Goal: Contribute content: Add original content to the website for others to see

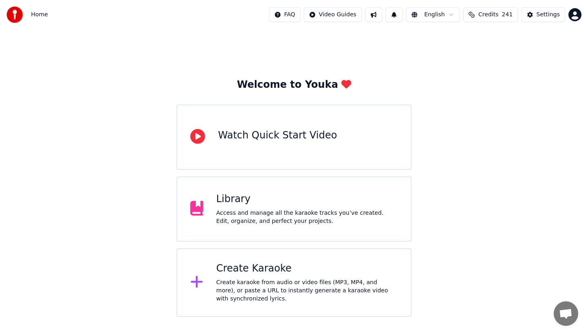
click at [257, 211] on div "Access and manage all the karaoke tracks you’ve created. Edit, organize, and pe…" at bounding box center [308, 217] width 182 height 16
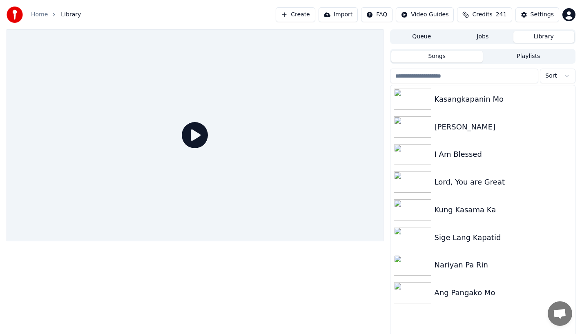
click at [306, 16] on button "Create" at bounding box center [296, 14] width 40 height 15
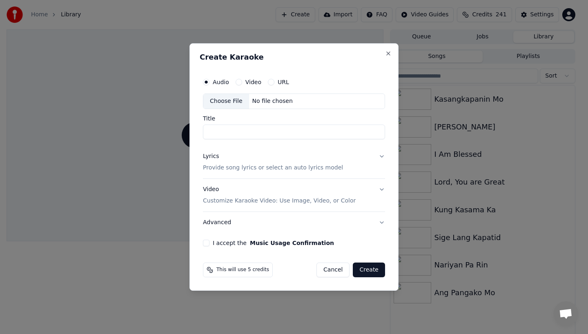
click at [230, 105] on div "Choose File" at bounding box center [226, 101] width 46 height 15
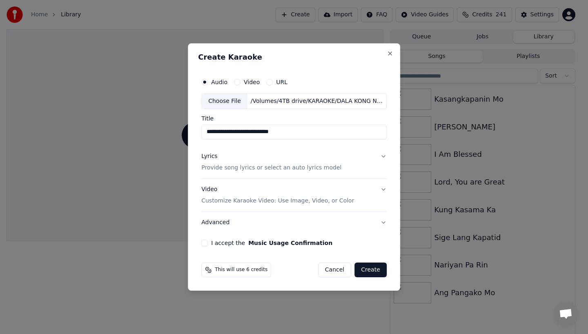
drag, startPoint x: 269, startPoint y: 132, endPoint x: 320, endPoint y: 132, distance: 51.1
click at [320, 132] on input "**********" at bounding box center [293, 132] width 185 height 15
type input "**********"
click at [383, 156] on button "Lyrics Provide song lyrics or select an auto lyrics model" at bounding box center [293, 162] width 185 height 33
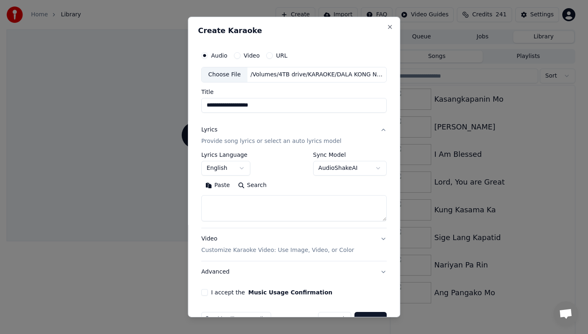
click at [221, 165] on button "English" at bounding box center [225, 168] width 49 height 15
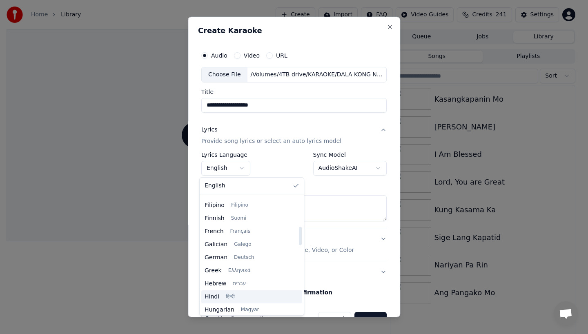
scroll to position [175, 0]
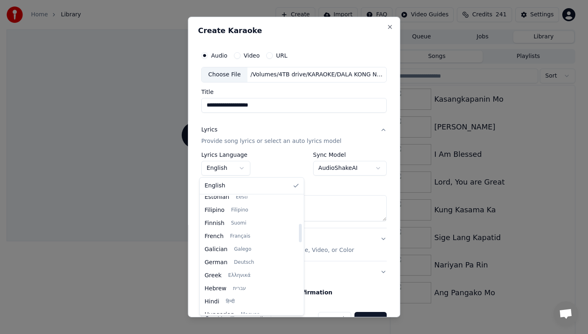
select select "**"
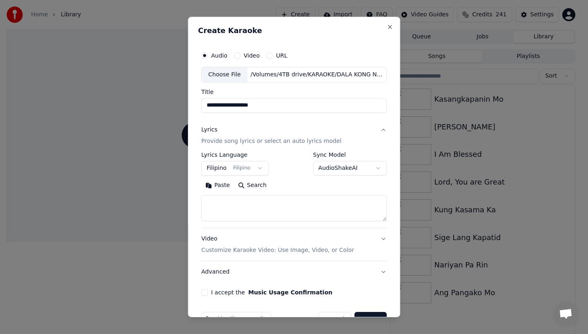
click at [207, 203] on textarea at bounding box center [293, 208] width 185 height 26
paste textarea "**********"
click at [204, 200] on textarea at bounding box center [292, 208] width 183 height 26
click at [273, 202] on textarea at bounding box center [292, 208] width 183 height 26
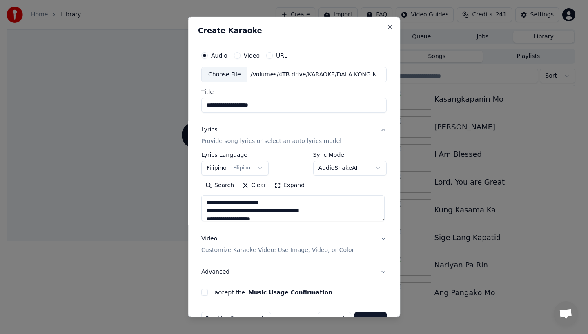
scroll to position [187, 0]
click at [272, 214] on textarea at bounding box center [292, 208] width 183 height 26
click at [272, 201] on textarea at bounding box center [292, 208] width 183 height 26
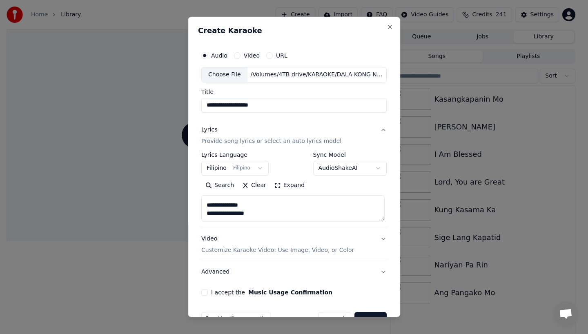
type textarea "**********"
click at [239, 211] on textarea at bounding box center [292, 208] width 183 height 26
click at [209, 212] on textarea at bounding box center [292, 208] width 183 height 26
paste textarea "**********"
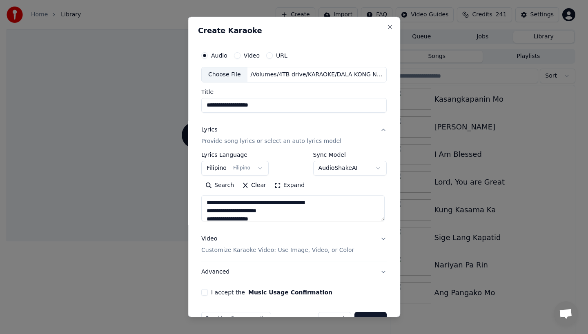
click at [273, 202] on textarea at bounding box center [292, 208] width 183 height 26
click at [272, 208] on textarea at bounding box center [292, 208] width 183 height 26
click at [271, 202] on textarea at bounding box center [292, 208] width 183 height 26
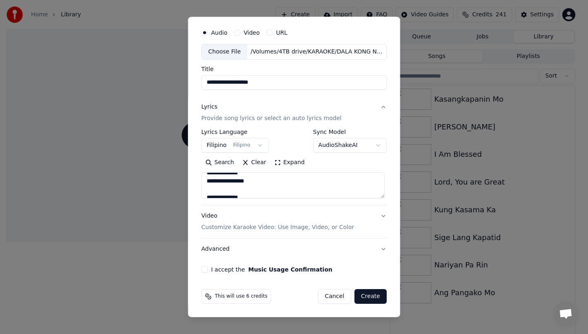
scroll to position [561, 0]
type textarea "**********"
click at [204, 271] on button "I accept the Music Usage Confirmation" at bounding box center [204, 269] width 7 height 7
click at [380, 212] on button "Video Customize Karaoke Video: Use Image, Video, or Color" at bounding box center [293, 221] width 185 height 33
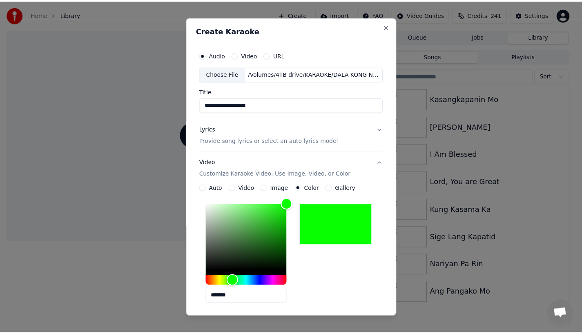
scroll to position [144, 0]
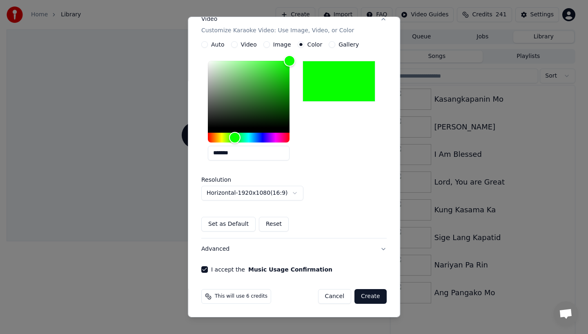
click at [373, 295] on button "Create" at bounding box center [371, 296] width 32 height 15
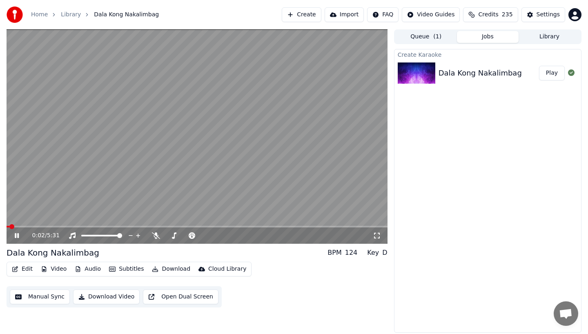
click at [123, 271] on button "Subtitles" at bounding box center [126, 269] width 41 height 11
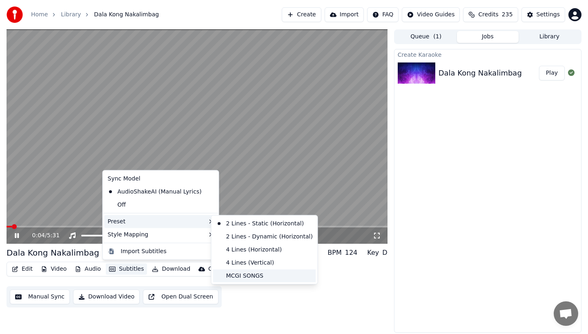
click at [232, 275] on div "MCGI SONGS" at bounding box center [264, 275] width 103 height 13
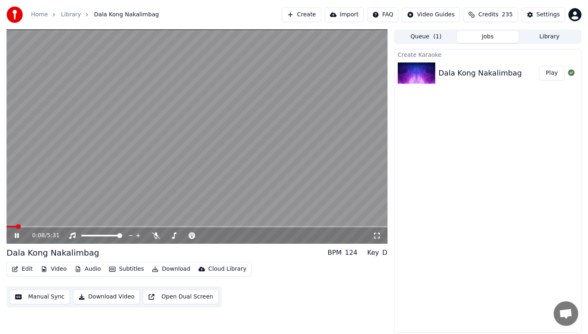
click at [298, 159] on video at bounding box center [197, 136] width 381 height 214
click at [15, 234] on icon at bounding box center [16, 236] width 5 height 6
click at [15, 234] on icon at bounding box center [17, 235] width 4 height 5
click at [61, 227] on span at bounding box center [197, 227] width 381 height 2
click at [18, 234] on icon at bounding box center [16, 236] width 5 height 6
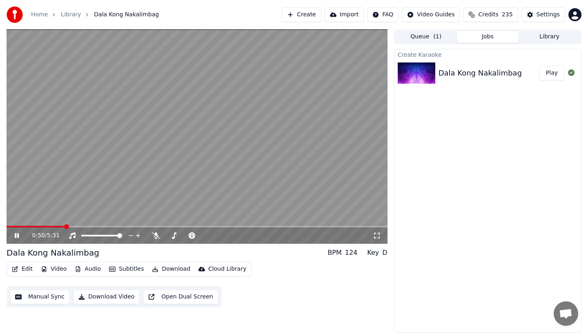
click at [18, 234] on icon at bounding box center [17, 235] width 4 height 5
click at [75, 52] on video at bounding box center [197, 136] width 381 height 214
click at [18, 237] on icon at bounding box center [17, 235] width 4 height 5
click at [26, 118] on video at bounding box center [197, 136] width 381 height 214
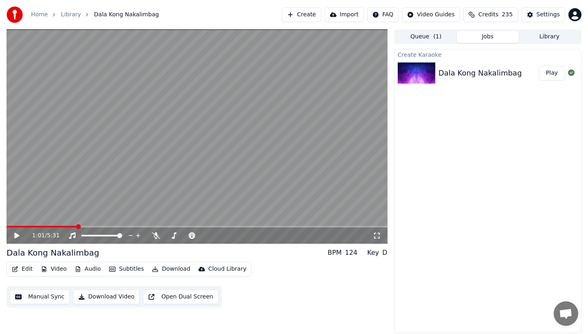
click at [77, 226] on span at bounding box center [197, 227] width 381 height 2
click at [192, 225] on video at bounding box center [197, 136] width 381 height 214
click at [192, 226] on span at bounding box center [197, 227] width 381 height 2
click at [17, 237] on icon at bounding box center [22, 235] width 19 height 7
click at [156, 225] on video at bounding box center [197, 136] width 381 height 214
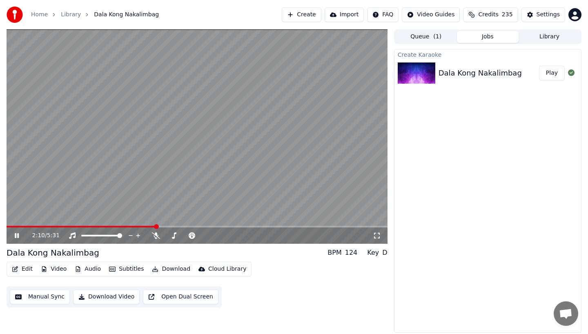
click at [156, 227] on span at bounding box center [82, 227] width 150 height 2
click at [16, 237] on icon at bounding box center [22, 235] width 19 height 7
click at [174, 226] on span at bounding box center [197, 227] width 381 height 2
click at [192, 226] on span at bounding box center [197, 227] width 381 height 2
click at [210, 227] on span at bounding box center [197, 227] width 381 height 2
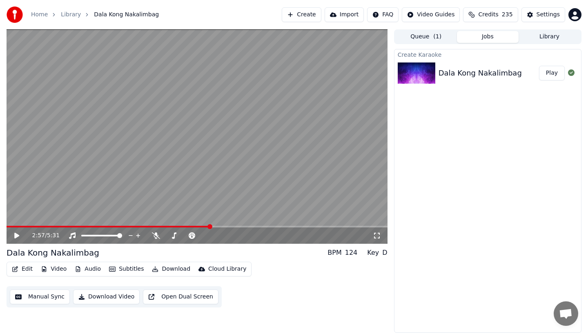
click at [240, 228] on div "2:57 / 5:31" at bounding box center [197, 236] width 381 height 16
click at [244, 226] on span at bounding box center [197, 227] width 381 height 2
click at [284, 226] on span at bounding box center [197, 227] width 381 height 2
click at [16, 237] on icon at bounding box center [16, 236] width 5 height 6
click at [16, 237] on icon at bounding box center [17, 235] width 4 height 5
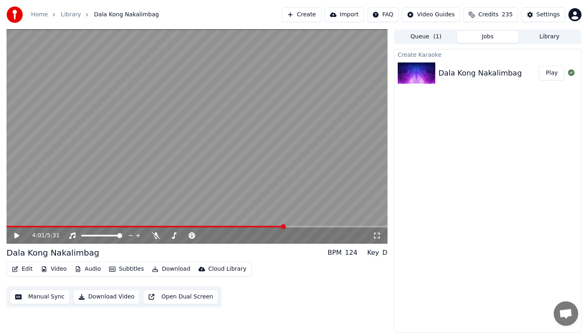
click at [11, 228] on div "4:01 / 5:31" at bounding box center [197, 236] width 381 height 16
click at [19, 226] on span at bounding box center [13, 227] width 13 height 2
click at [7, 226] on span at bounding box center [9, 226] width 5 height 5
click at [16, 234] on icon at bounding box center [16, 236] width 5 height 6
click at [16, 234] on icon at bounding box center [17, 235] width 4 height 5
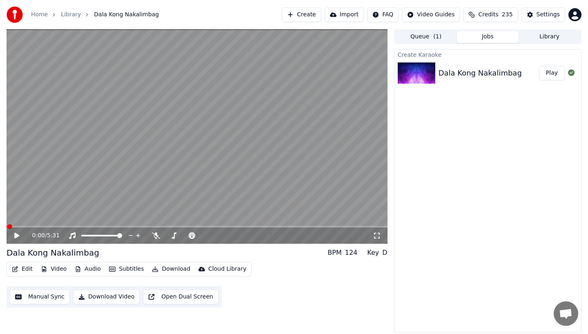
click at [16, 228] on div "0:00 / 5:31" at bounding box center [197, 236] width 381 height 16
click at [16, 227] on span at bounding box center [197, 227] width 381 height 2
click at [46, 226] on span at bounding box center [197, 227] width 381 height 2
click at [73, 226] on span at bounding box center [197, 227] width 381 height 2
click at [119, 226] on span at bounding box center [197, 227] width 381 height 2
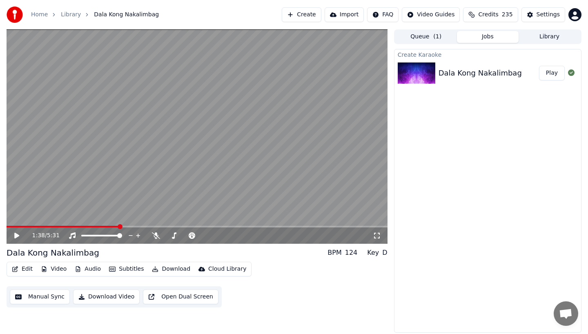
click at [137, 226] on span at bounding box center [197, 227] width 381 height 2
click at [156, 226] on span at bounding box center [197, 227] width 381 height 2
click at [175, 225] on video at bounding box center [197, 136] width 381 height 214
click at [17, 237] on icon at bounding box center [22, 235] width 19 height 7
click at [7, 226] on span at bounding box center [7, 227] width 0 height 2
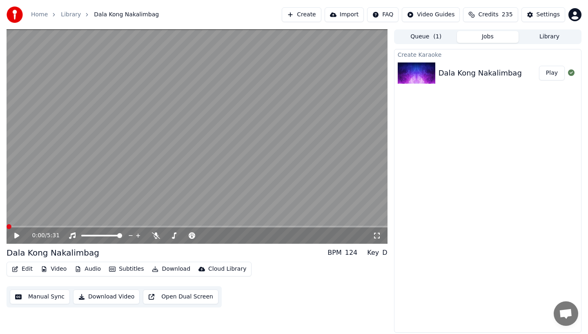
click at [7, 227] on span at bounding box center [9, 226] width 5 height 5
click at [25, 217] on video at bounding box center [197, 136] width 381 height 214
click at [15, 237] on icon at bounding box center [17, 235] width 4 height 5
click at [20, 271] on button "Edit" at bounding box center [22, 269] width 27 height 11
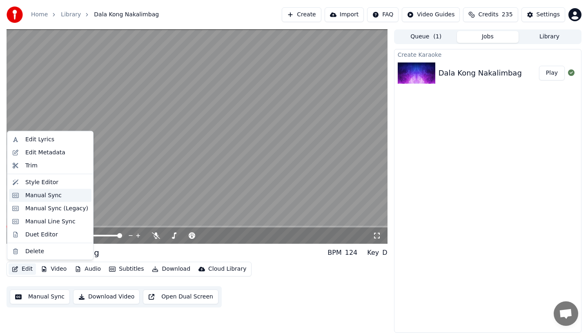
click at [20, 198] on div "Manual Sync" at bounding box center [50, 195] width 83 height 13
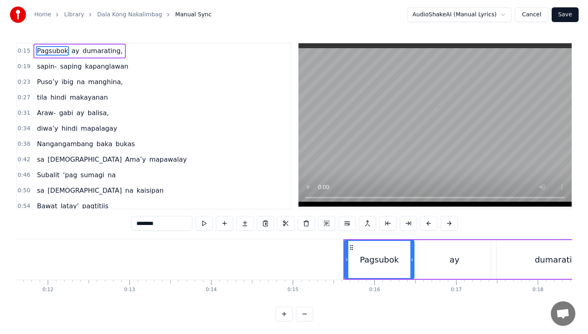
scroll to position [0, 1235]
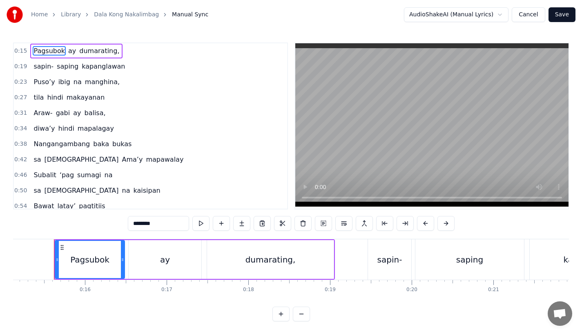
click at [558, 12] on button "Save" at bounding box center [562, 14] width 27 height 15
